Goal: Task Accomplishment & Management: Complete application form

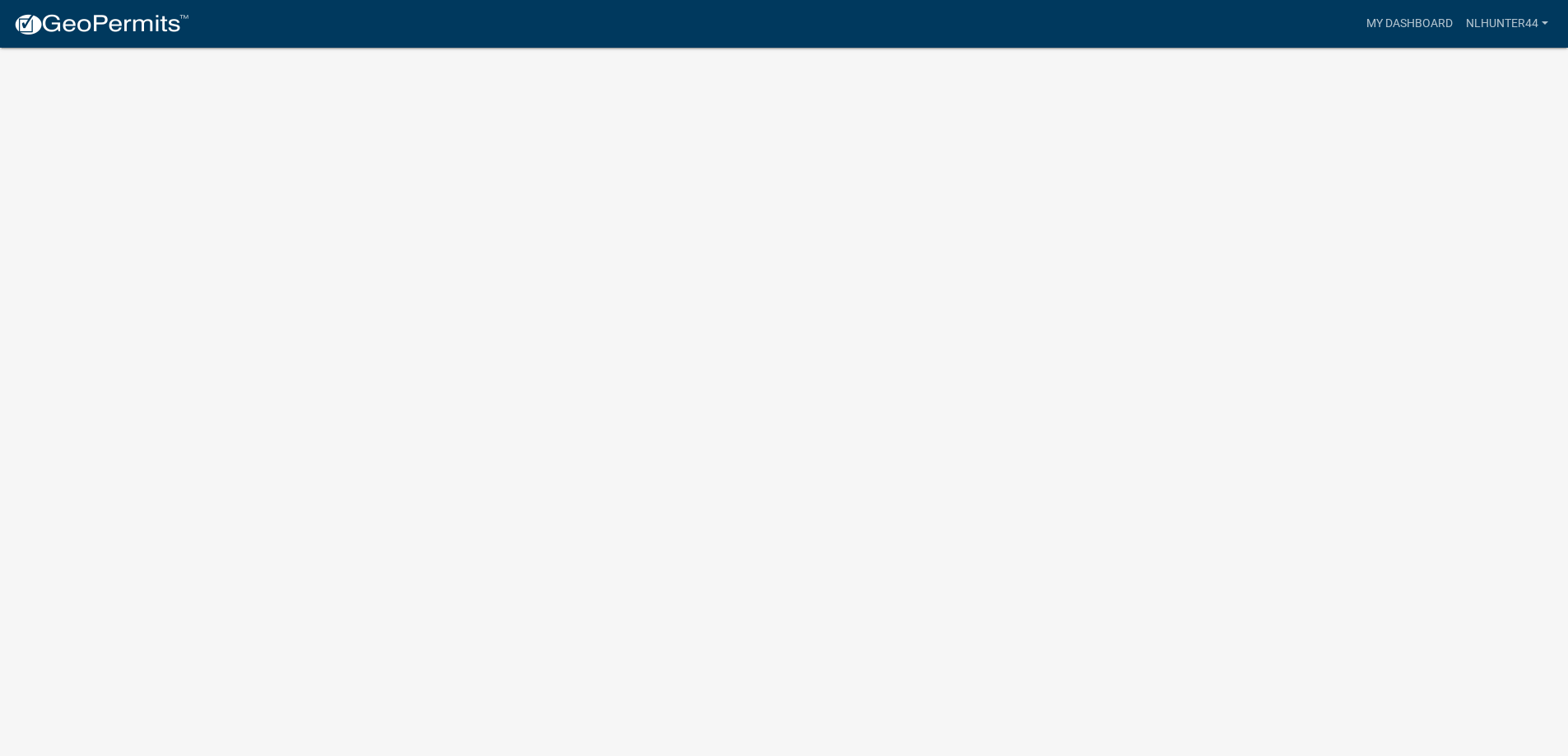
click at [116, 20] on img at bounding box center [101, 24] width 176 height 25
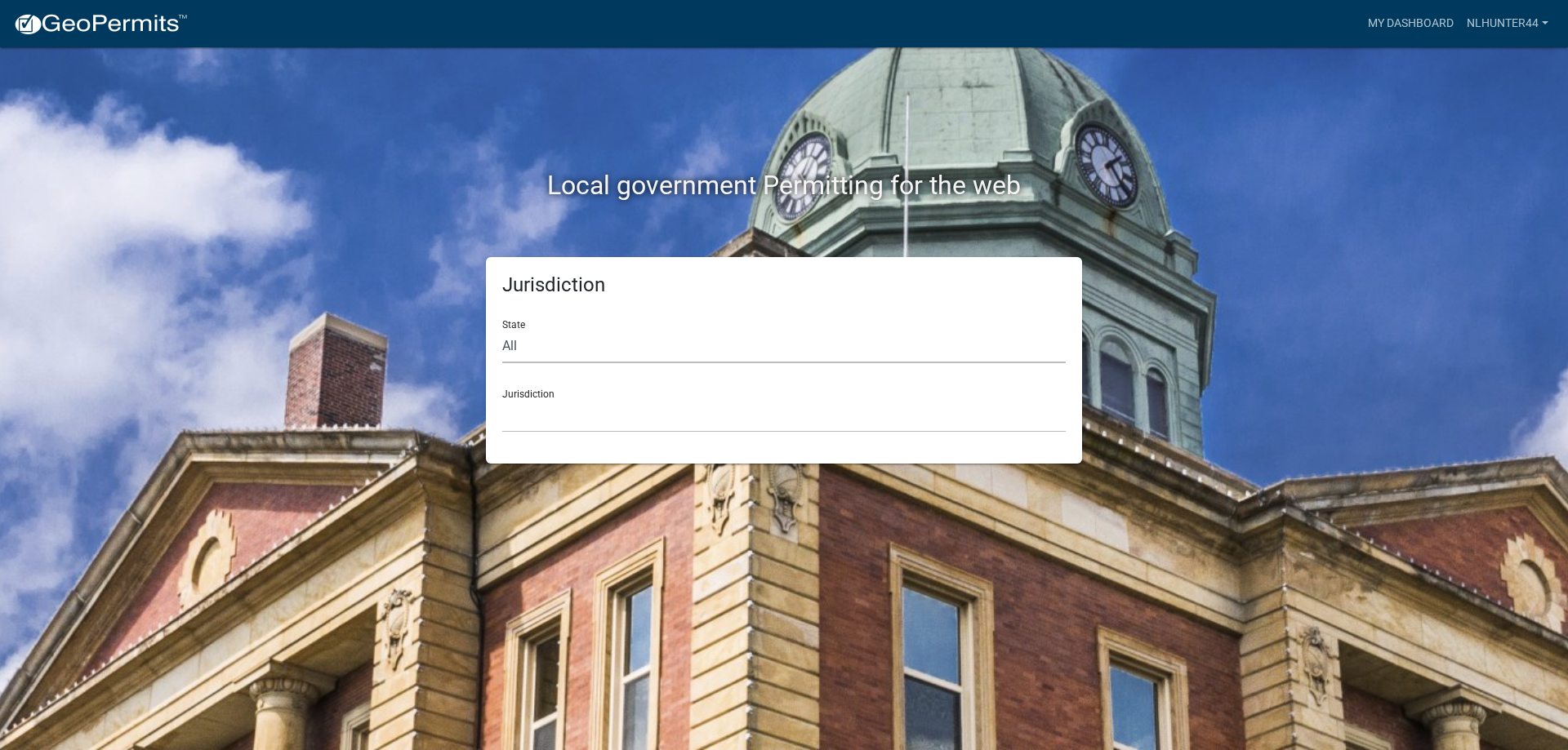
click at [544, 349] on select "All [US_STATE] [US_STATE] [US_STATE] [US_STATE] [US_STATE] [US_STATE] [US_STATE…" at bounding box center [784, 346] width 564 height 34
select select "[US_STATE]"
click at [503, 329] on select "All [US_STATE] [US_STATE] [US_STATE] [US_STATE] [US_STATE] [US_STATE] [US_STATE…" at bounding box center [784, 346] width 564 height 34
click at [558, 428] on select "City of [GEOGRAPHIC_DATA], [US_STATE] City of [GEOGRAPHIC_DATA], [US_STATE] Cit…" at bounding box center [784, 416] width 564 height 34
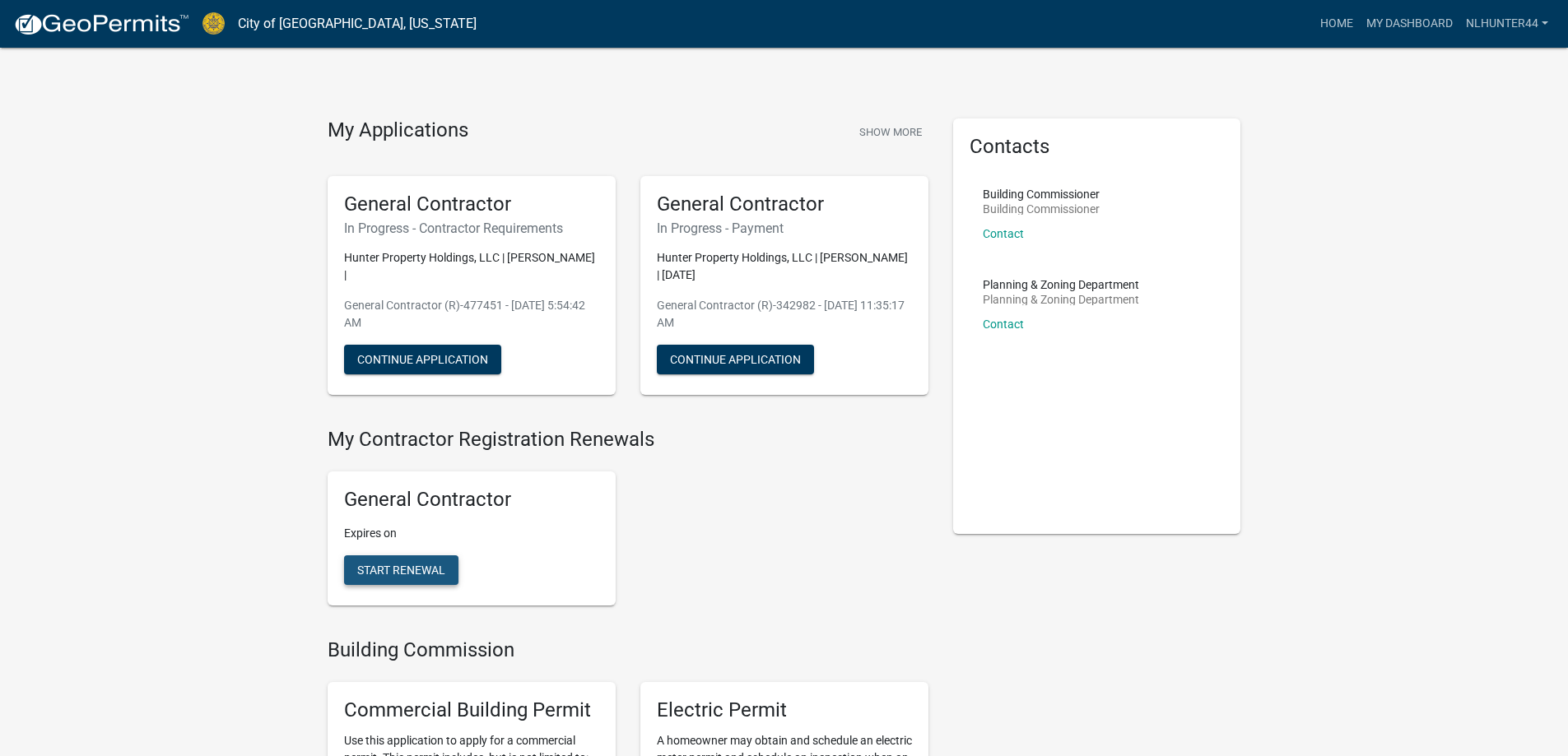
click at [400, 566] on span "Start Renewal" at bounding box center [401, 570] width 88 height 13
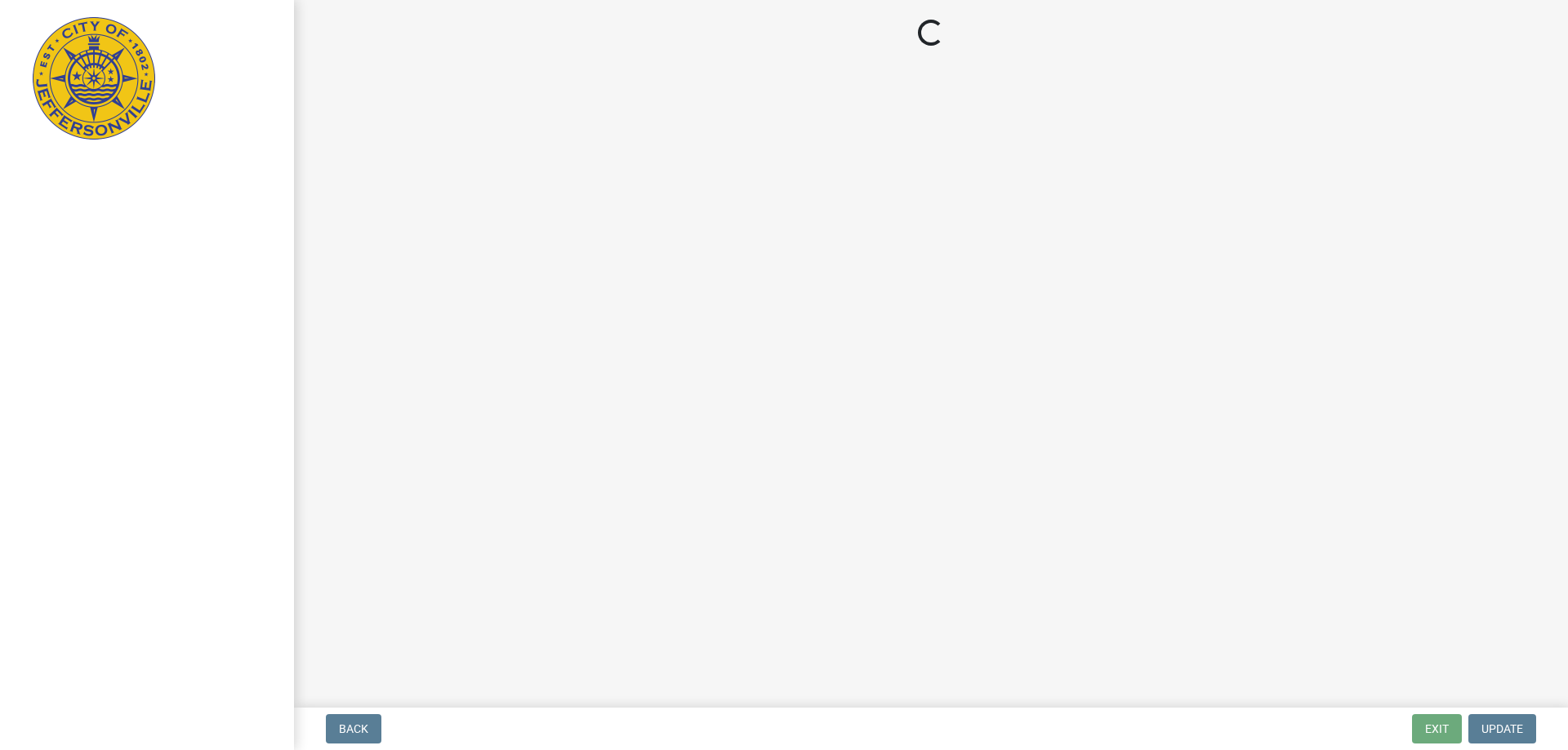
select select "IN"
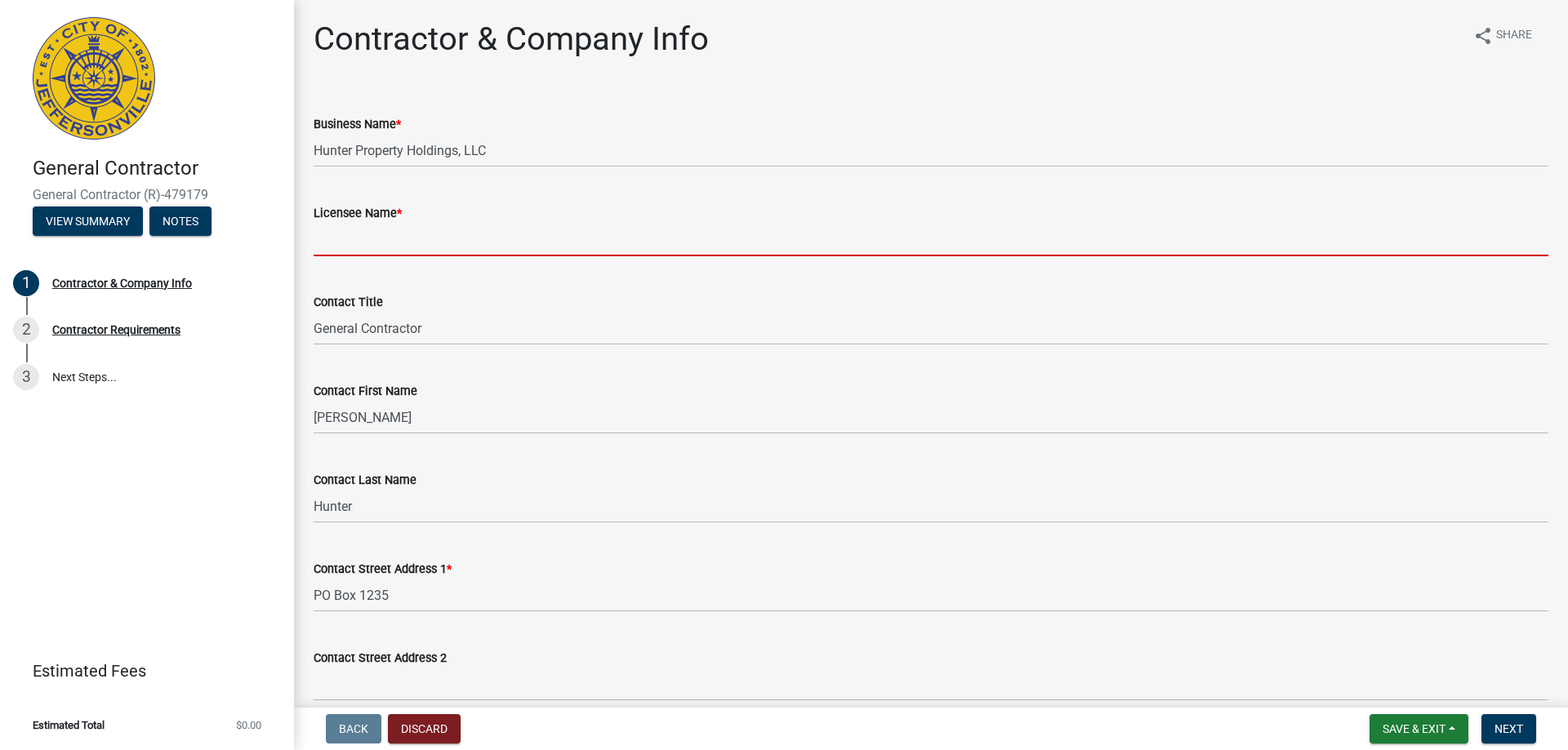
click at [453, 237] on input "Licensee Name *" at bounding box center [931, 239] width 1235 height 34
click at [663, 236] on input "Licensee Name *" at bounding box center [931, 239] width 1235 height 34
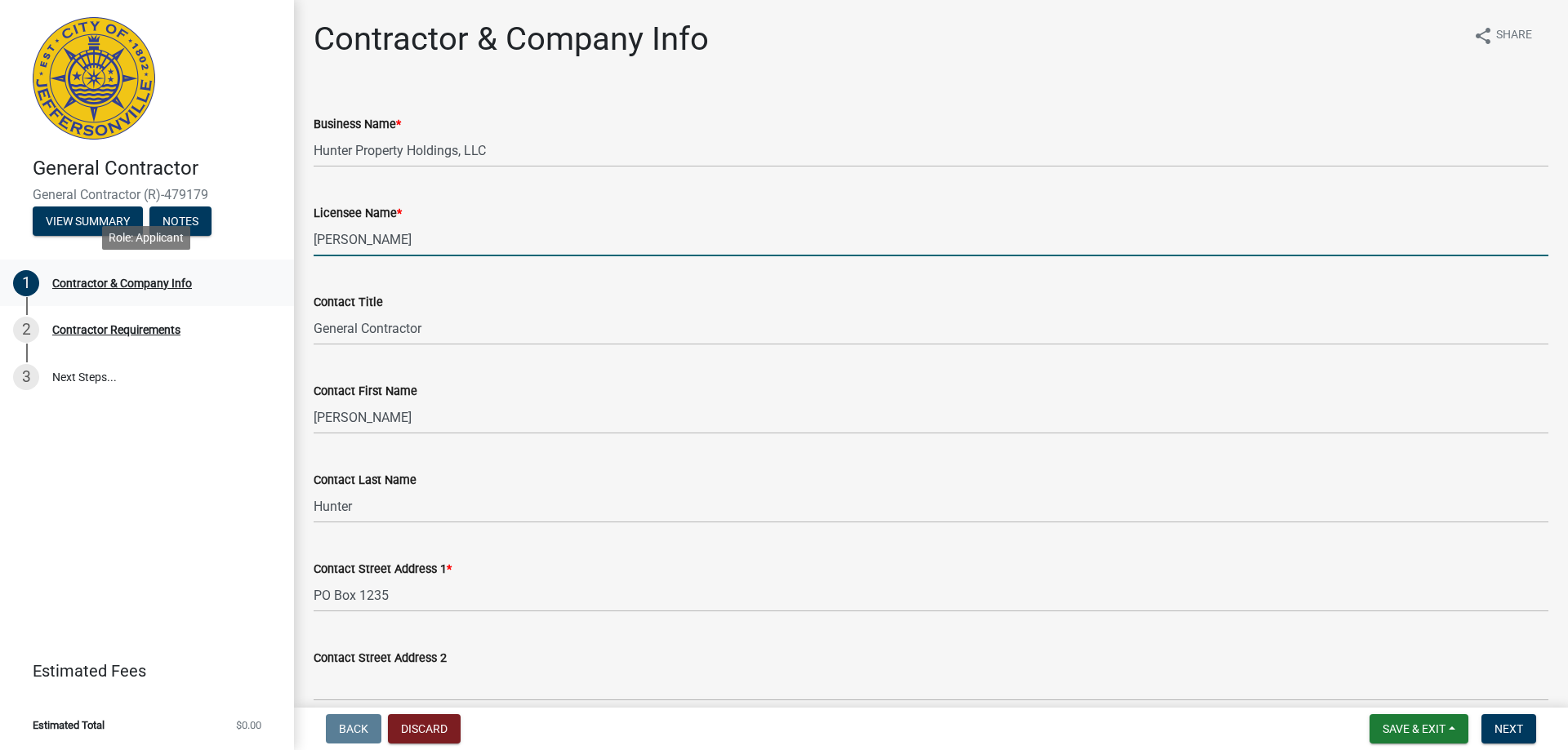
type input "[PERSON_NAME]"
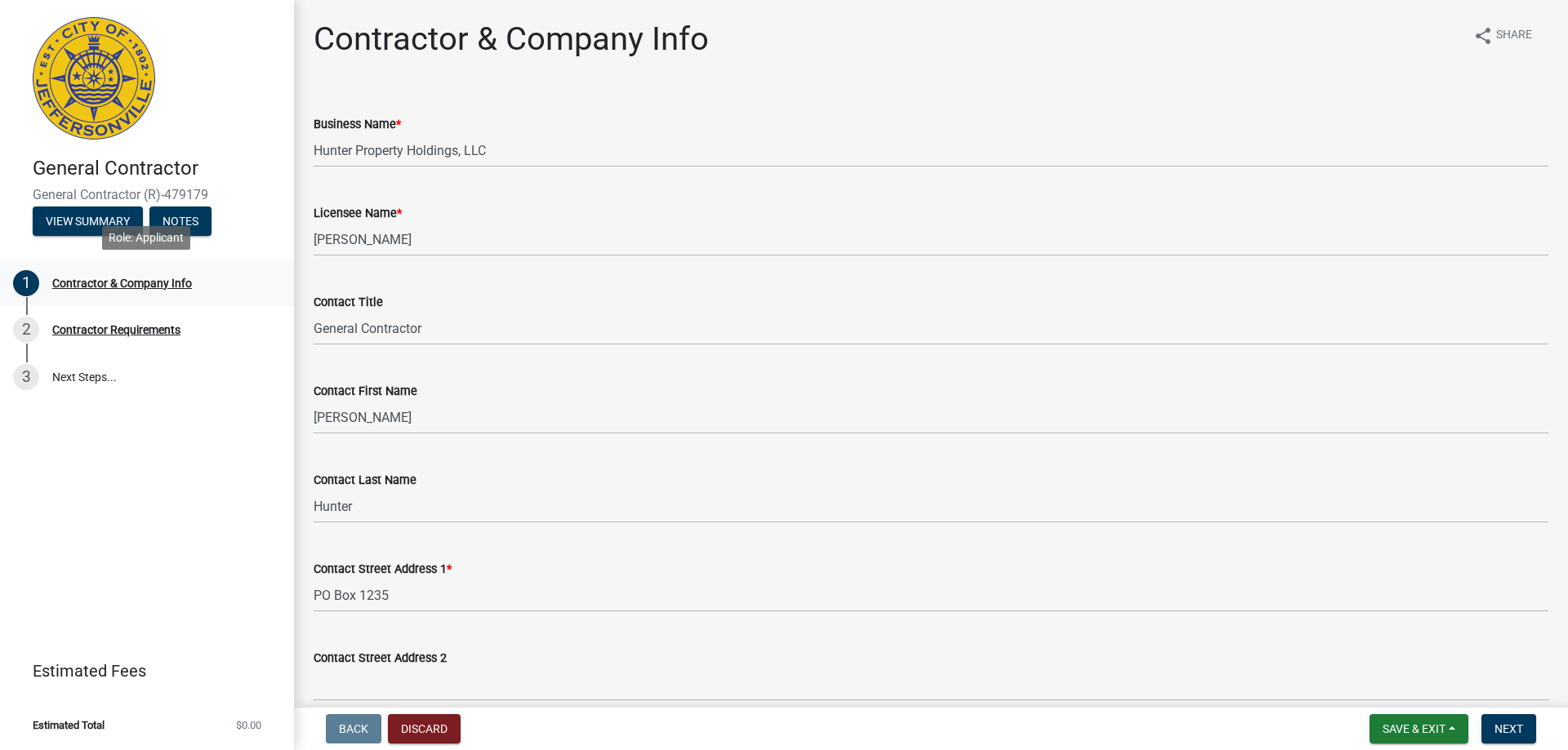
click at [155, 286] on div "Contractor & Company Info" at bounding box center [121, 283] width 139 height 12
click at [156, 287] on div "Contractor & Company Info" at bounding box center [121, 283] width 139 height 12
click at [148, 286] on div "Contractor & Company Info" at bounding box center [121, 283] width 139 height 12
click at [133, 285] on div "Contractor & Company Info" at bounding box center [121, 283] width 139 height 12
